Goal: Download file/media

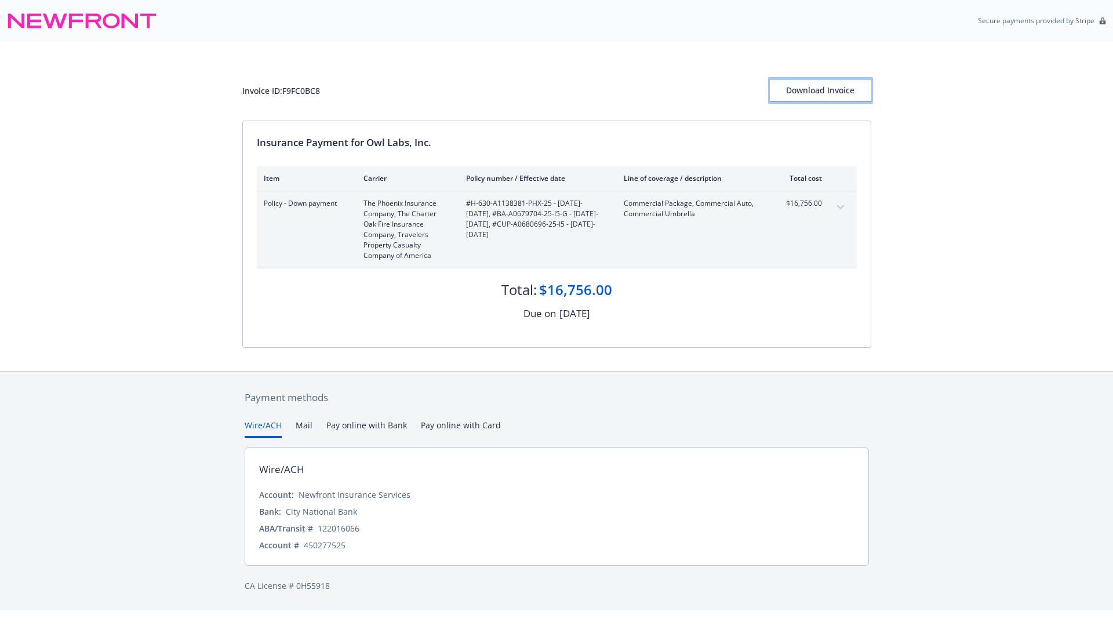
click at [814, 96] on div "Download Invoice" at bounding box center [820, 90] width 101 height 22
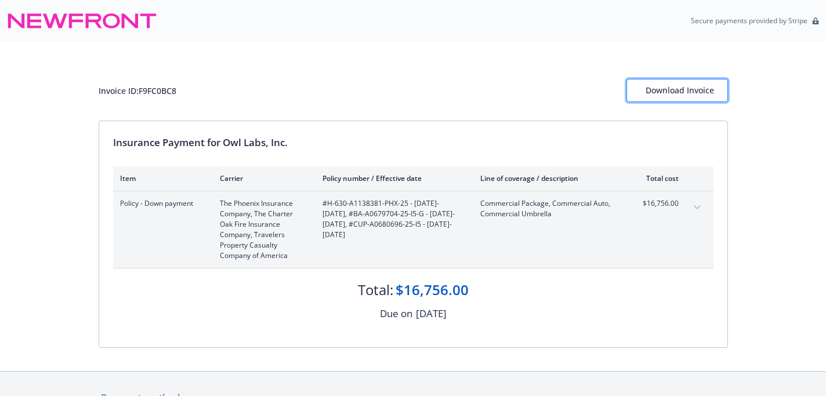
click at [678, 95] on div "Download Invoice" at bounding box center [676, 90] width 63 height 22
